Goal: Task Accomplishment & Management: Use online tool/utility

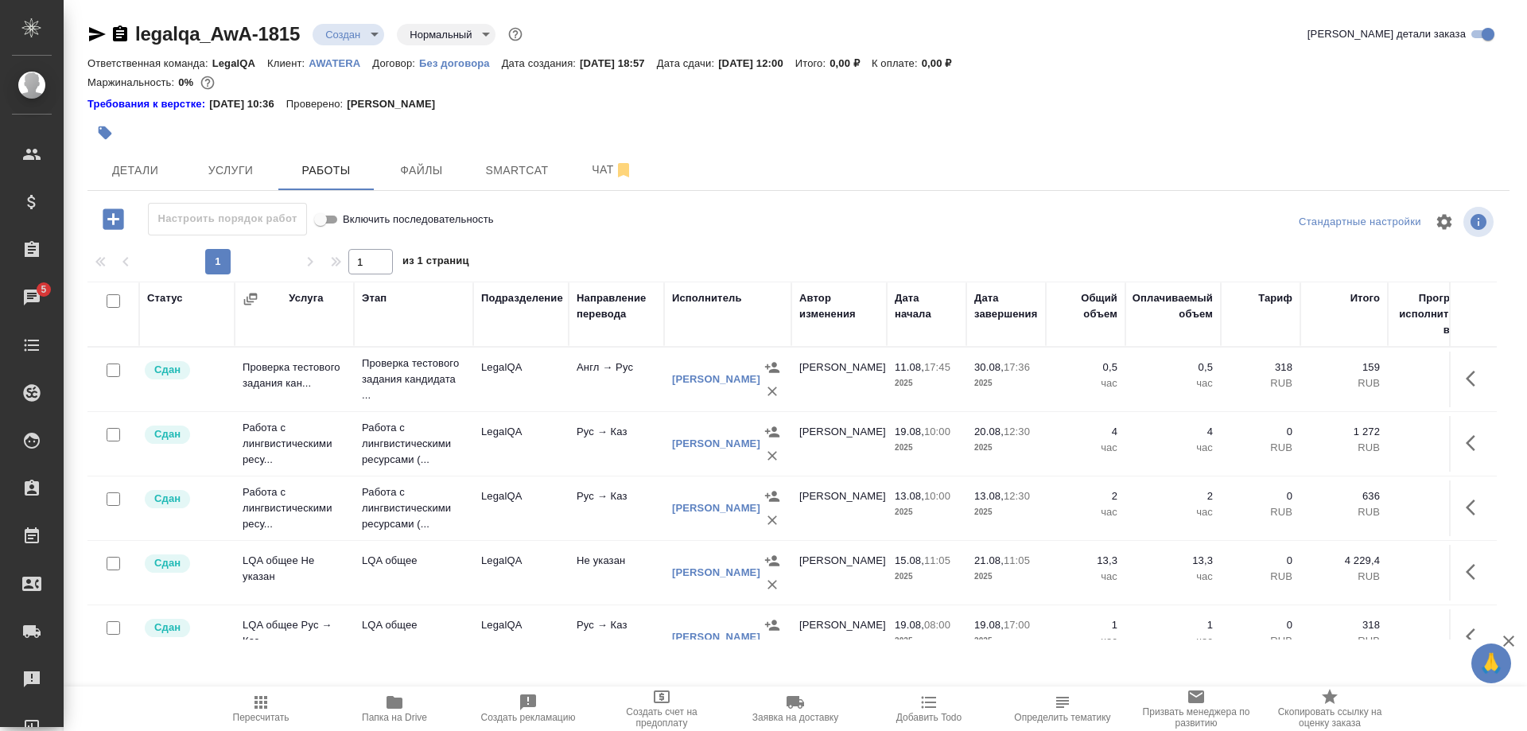
scroll to position [481, 0]
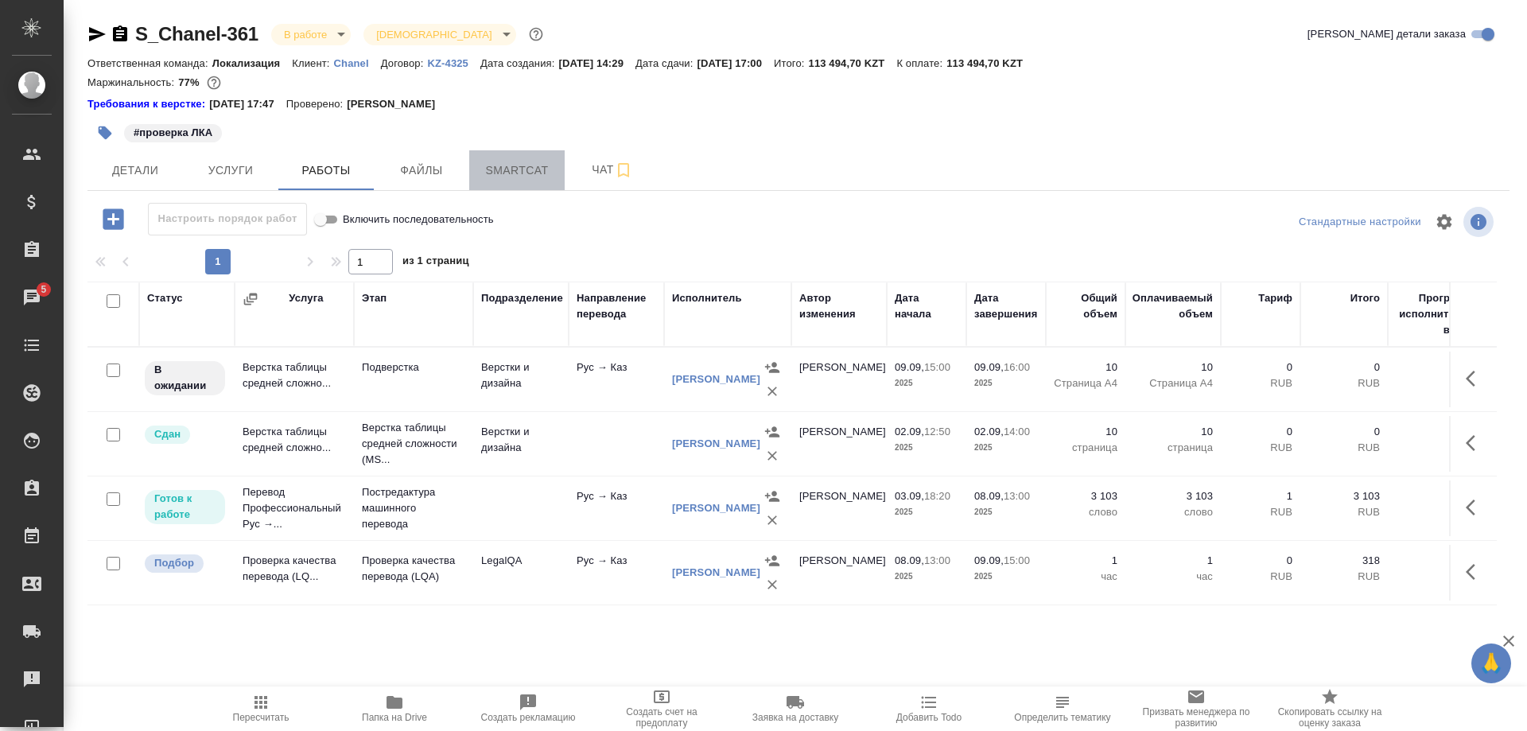
click at [531, 169] on span "Smartcat" at bounding box center [517, 171] width 76 height 20
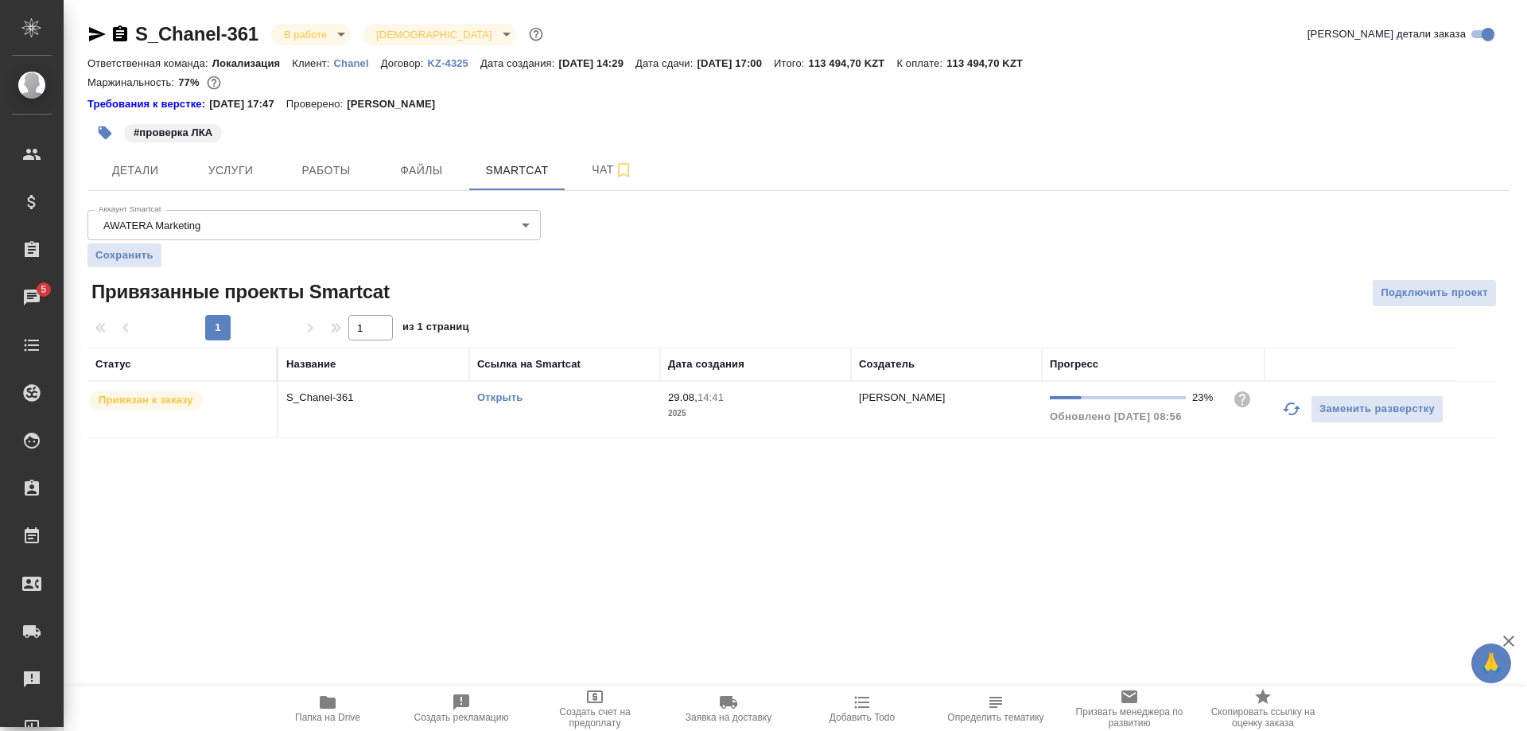
click at [1280, 406] on button "button" at bounding box center [1292, 409] width 38 height 38
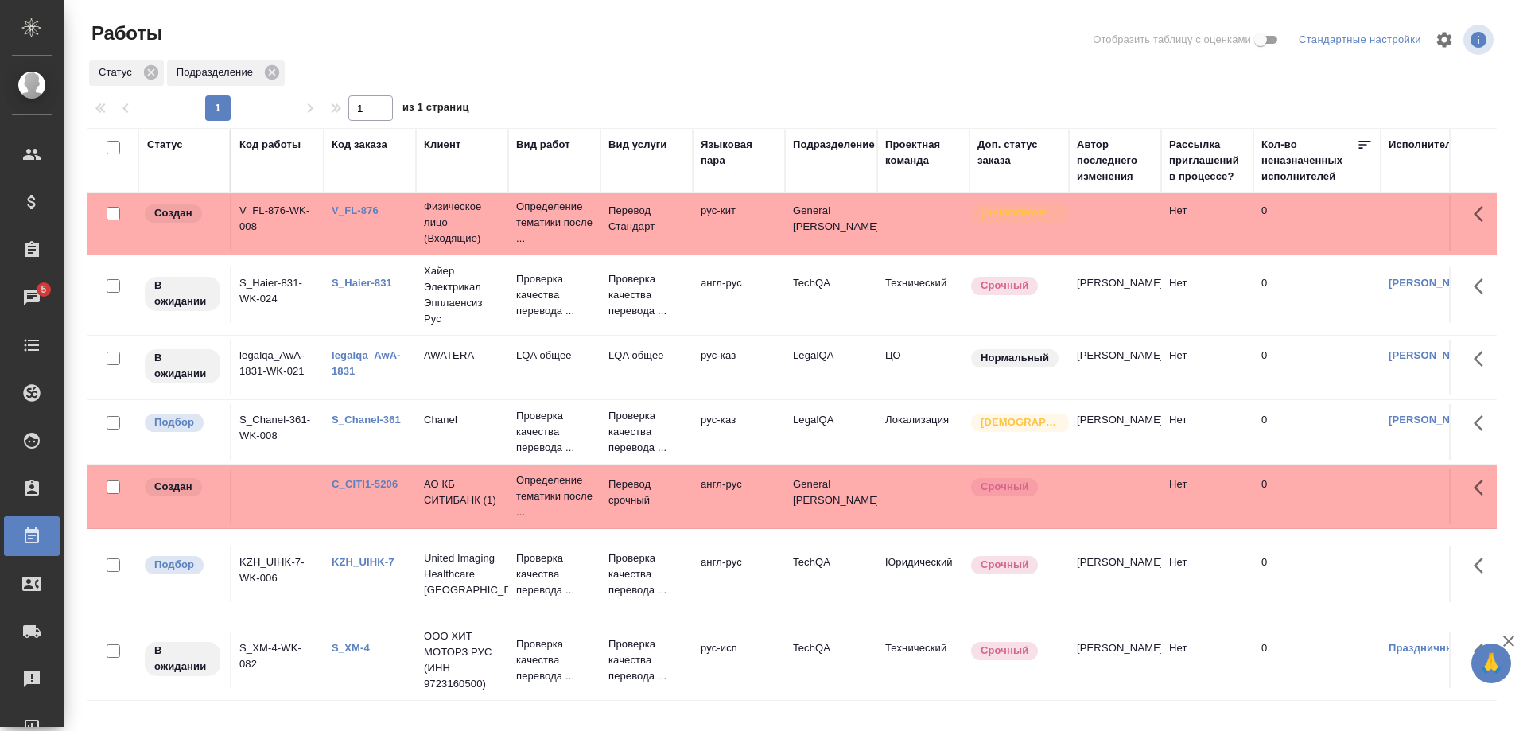
scroll to position [260, 0]
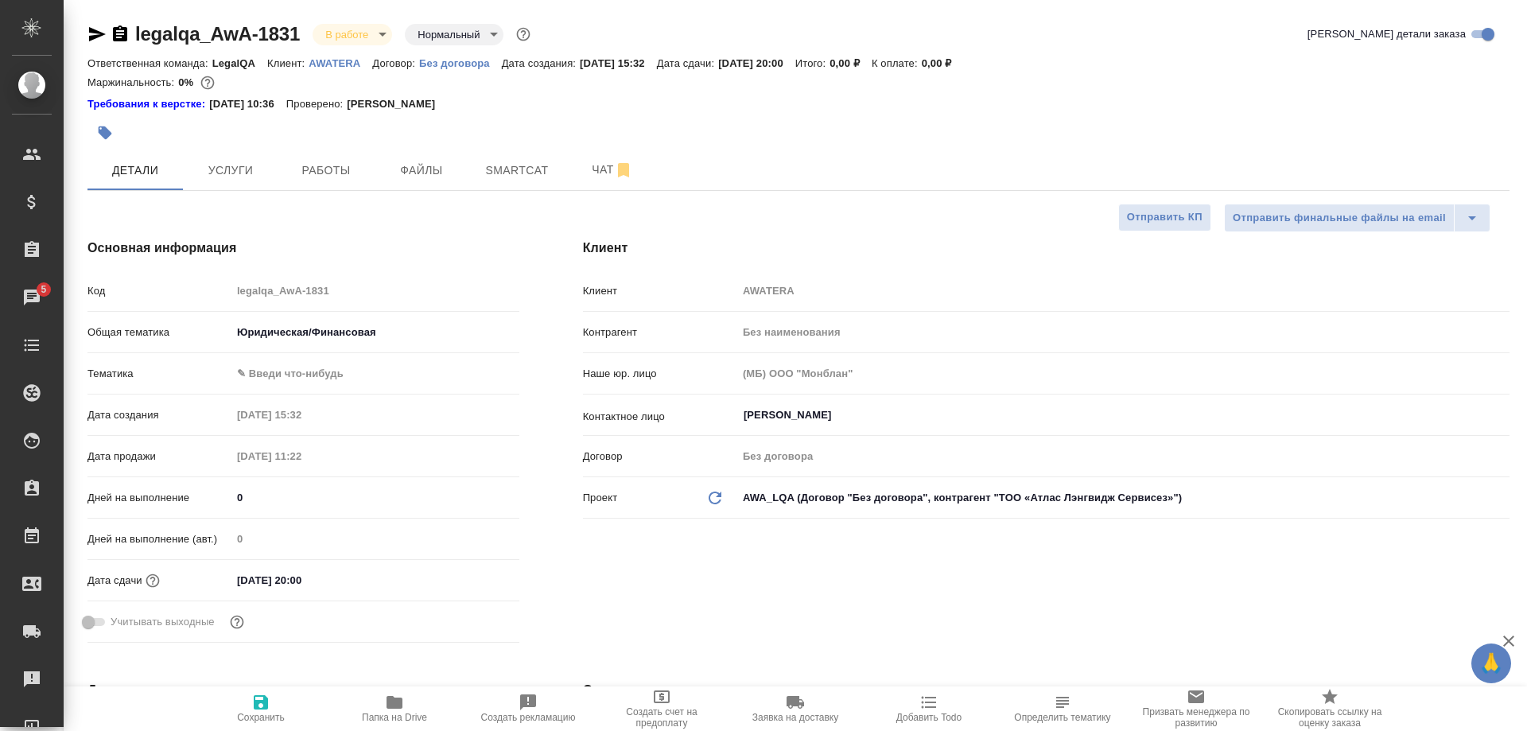
select select "RU"
click at [490, 176] on span "Smartcat" at bounding box center [517, 171] width 76 height 20
